Goal: Task Accomplishment & Management: Use online tool/utility

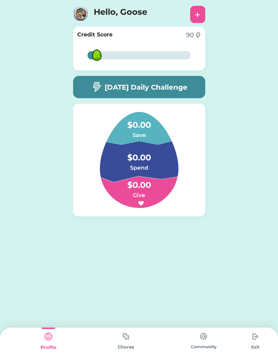
click at [203, 343] on img at bounding box center [204, 336] width 14 height 13
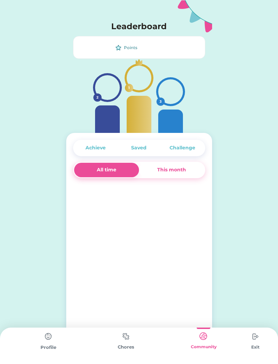
click at [124, 333] on img at bounding box center [126, 336] width 14 height 13
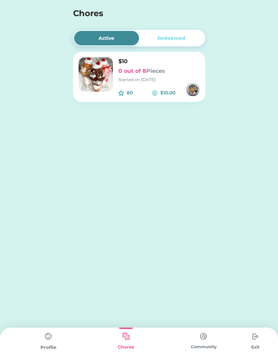
click at [153, 41] on div "Redeemed" at bounding box center [171, 38] width 65 height 14
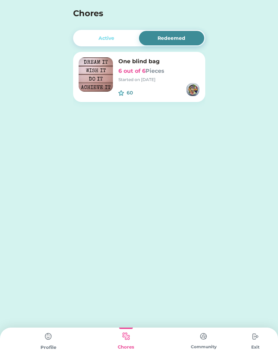
click at [102, 31] on div "Active" at bounding box center [106, 38] width 65 height 14
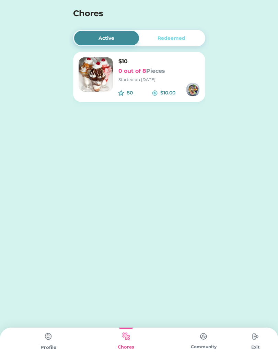
click at [98, 37] on div "Active" at bounding box center [106, 38] width 65 height 14
click at [93, 74] on img at bounding box center [96, 74] width 34 height 34
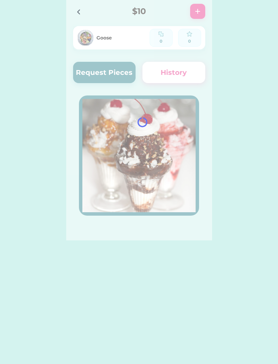
click at [78, 11] on icon at bounding box center [79, 12] width 8 height 8
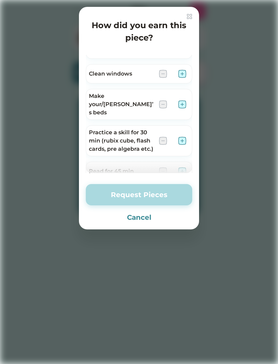
scroll to position [44, 0]
